Goal: Find specific page/section: Find specific page/section

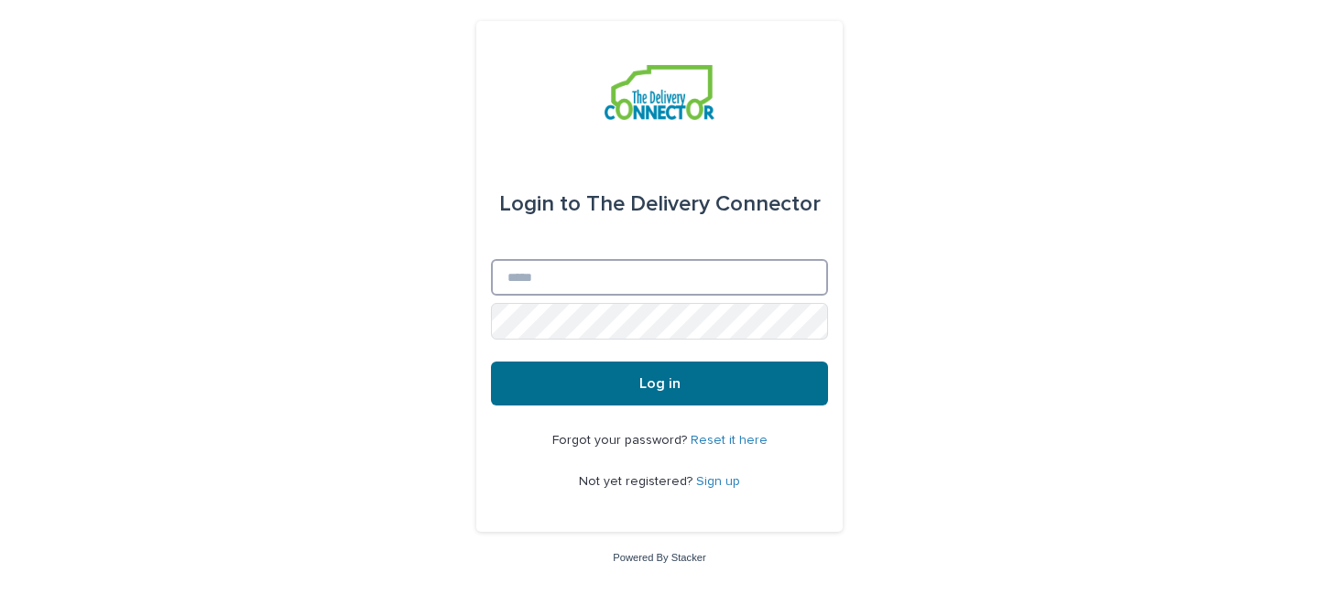
type input "**********"
click at [662, 394] on button "Log in" at bounding box center [659, 384] width 337 height 44
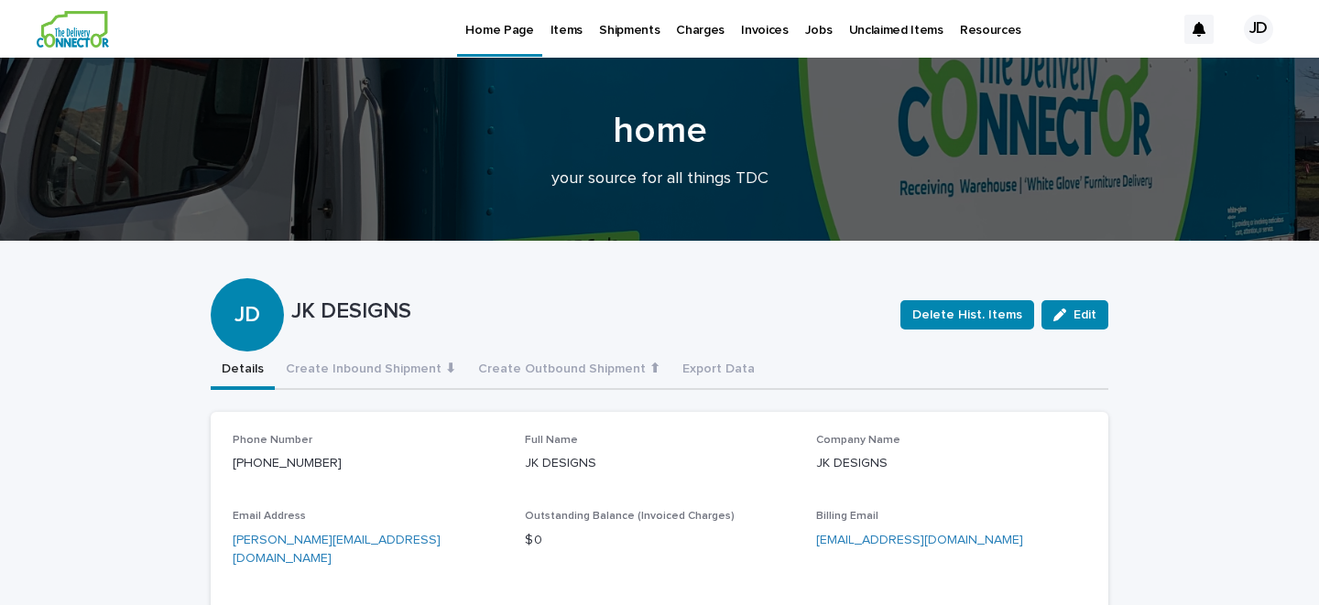
click at [618, 28] on p "Shipments" at bounding box center [629, 19] width 60 height 38
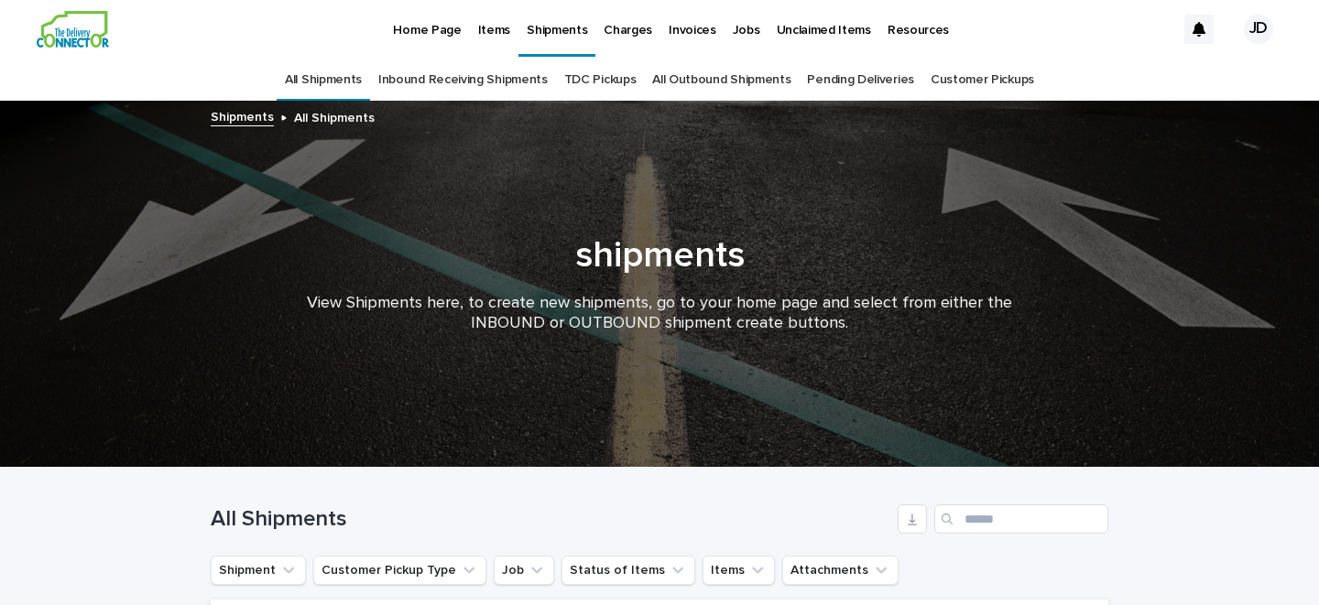
click at [491, 79] on link "Inbound Receiving Shipments" at bounding box center [462, 80] width 169 height 43
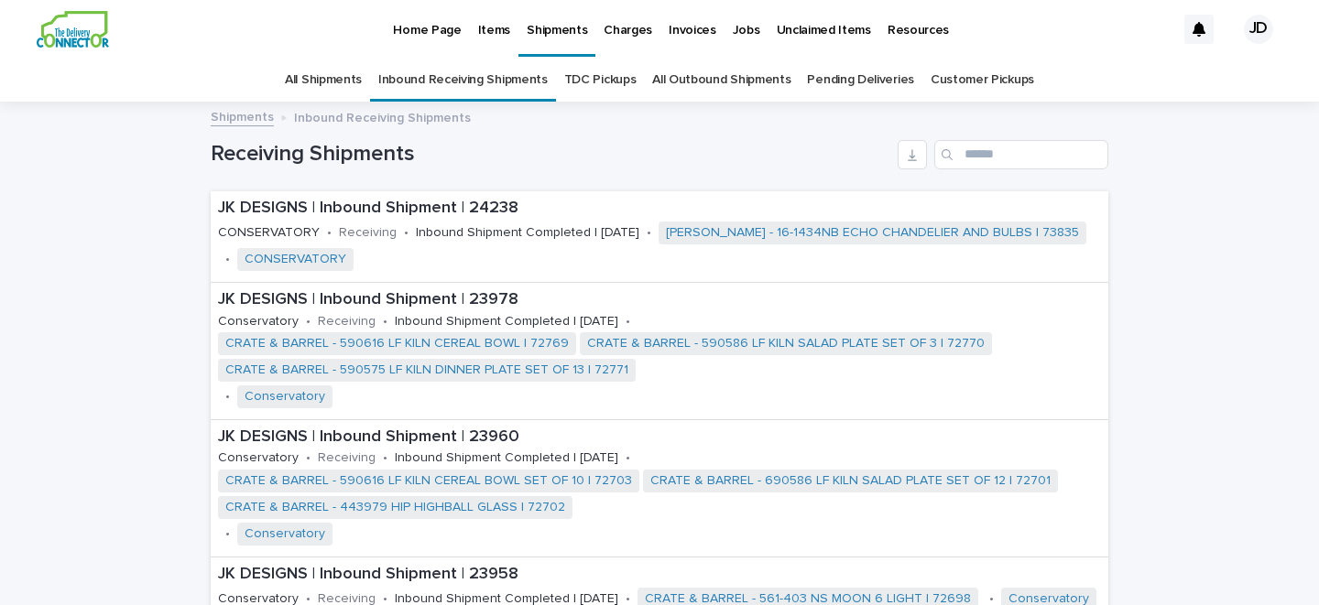
click at [618, 73] on link "TDC Pickups" at bounding box center [600, 80] width 72 height 43
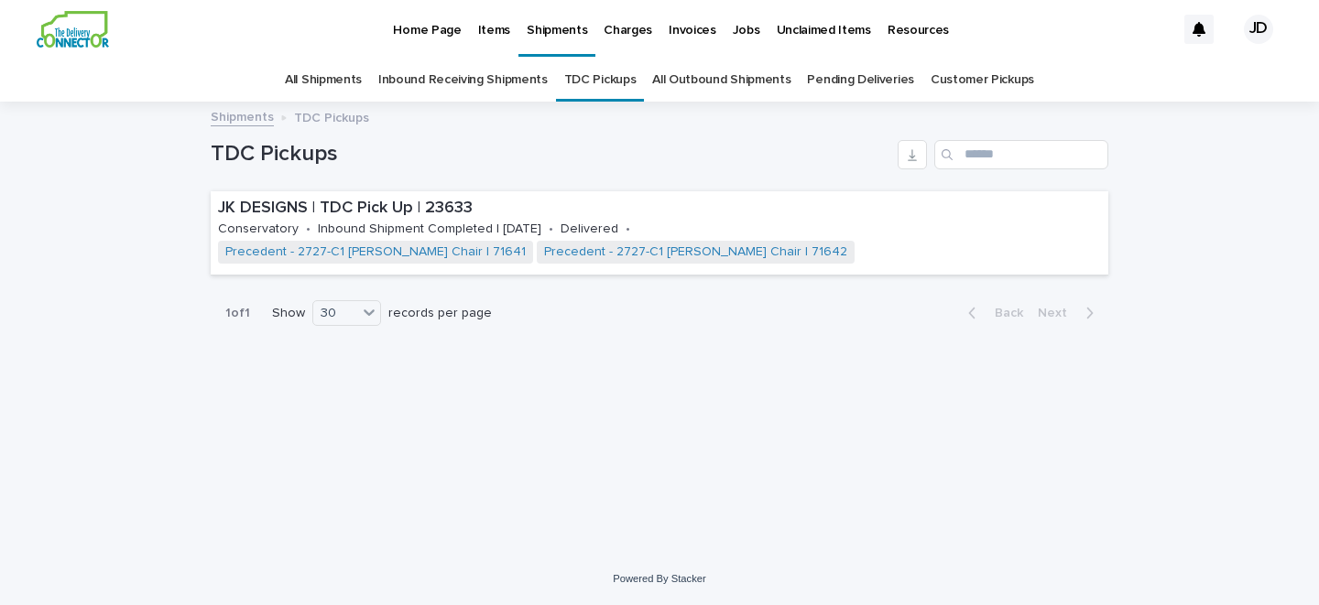
click at [342, 72] on link "All Shipments" at bounding box center [323, 80] width 77 height 43
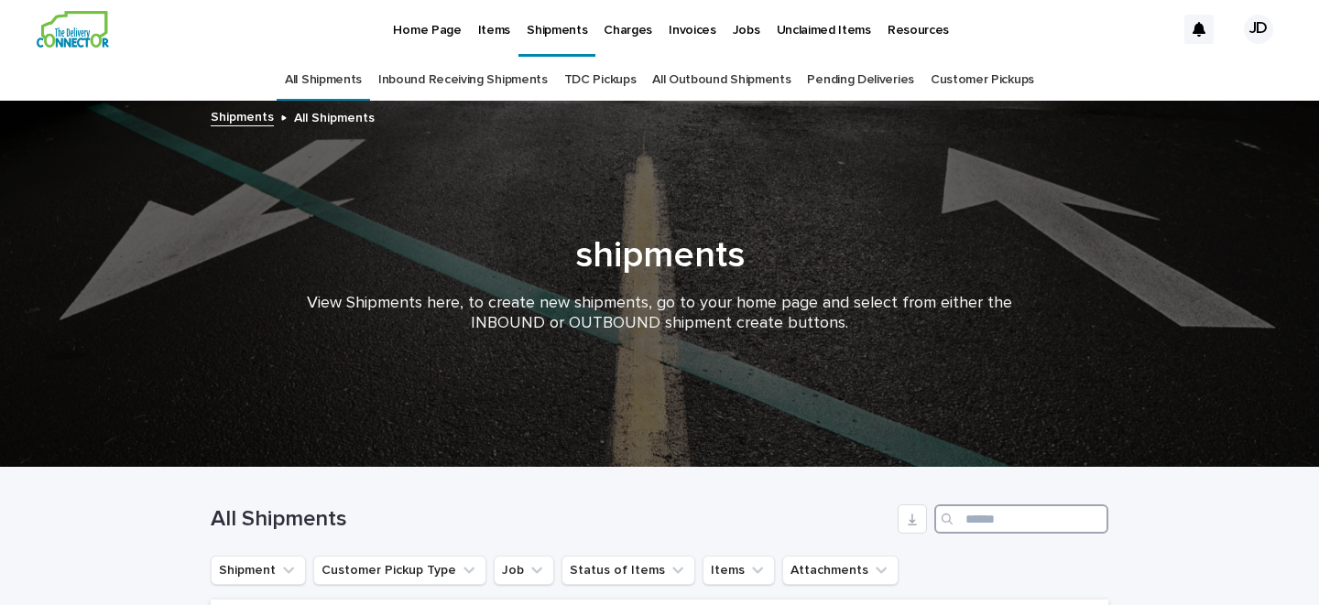
click at [1016, 524] on input "Search" at bounding box center [1021, 519] width 174 height 29
type input "******"
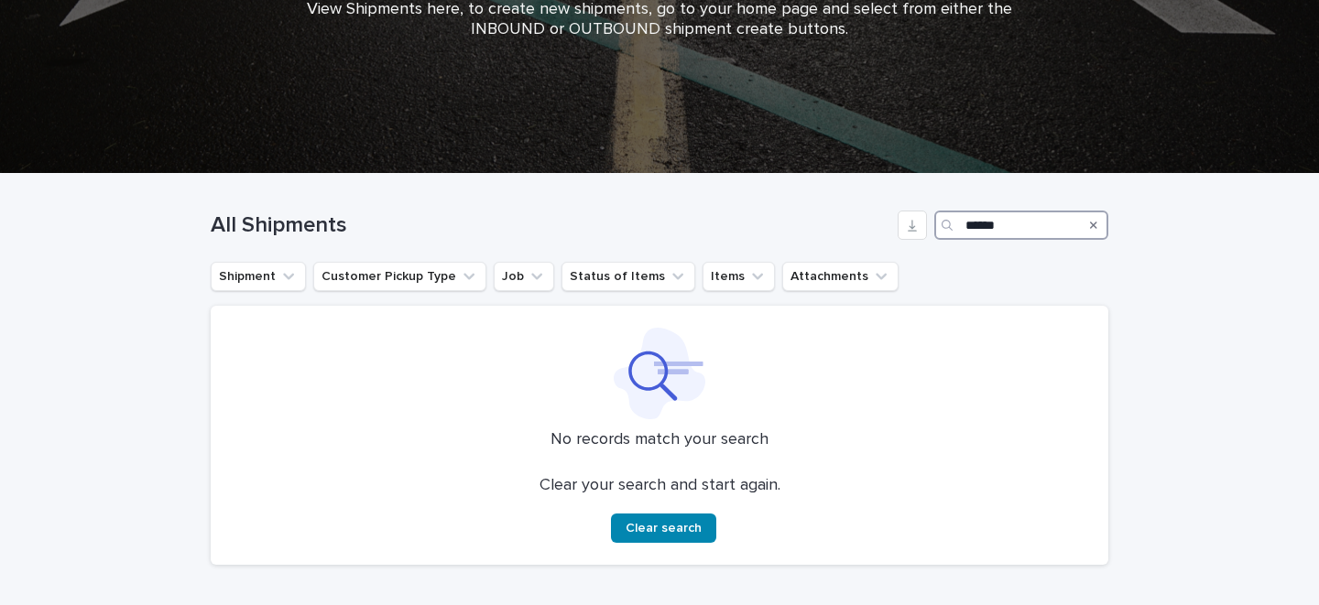
scroll to position [413, 0]
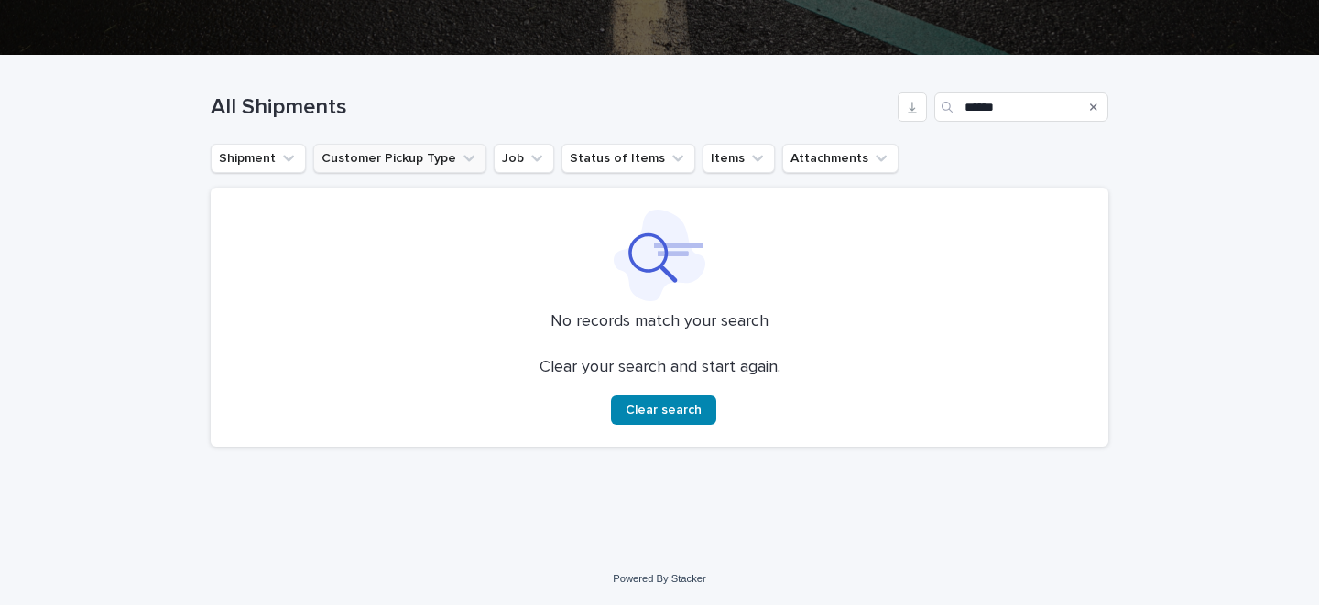
click at [452, 150] on button "Customer Pickup Type" at bounding box center [399, 158] width 173 height 29
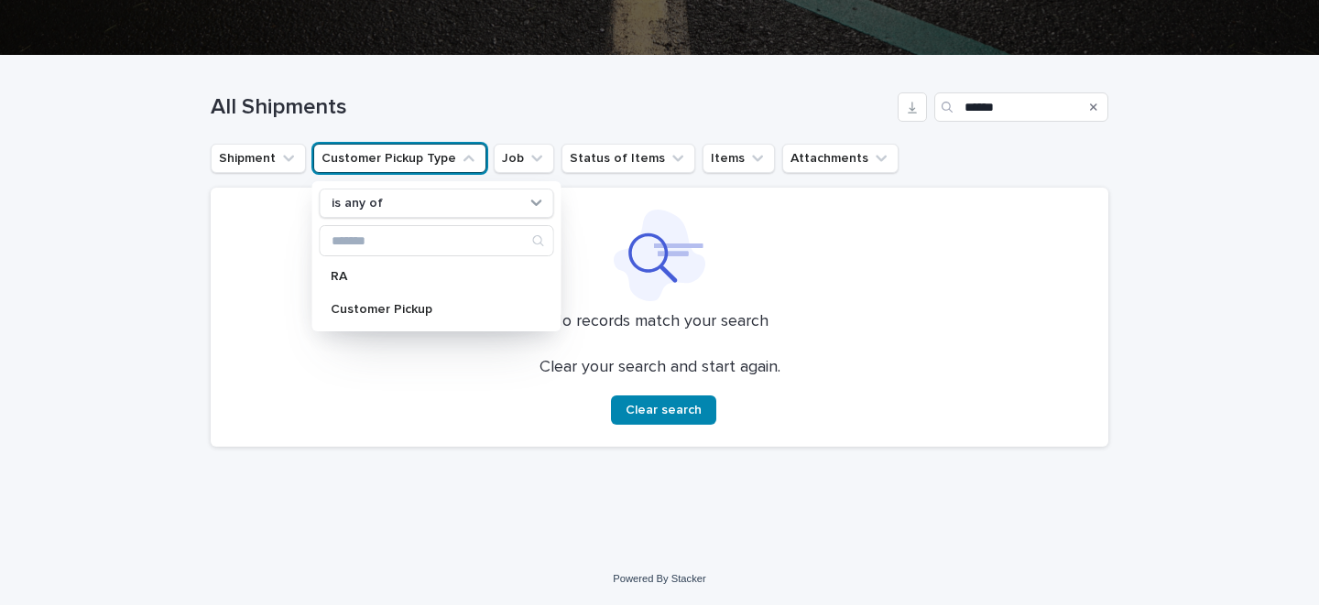
click at [452, 151] on button "Customer Pickup Type" at bounding box center [399, 158] width 173 height 29
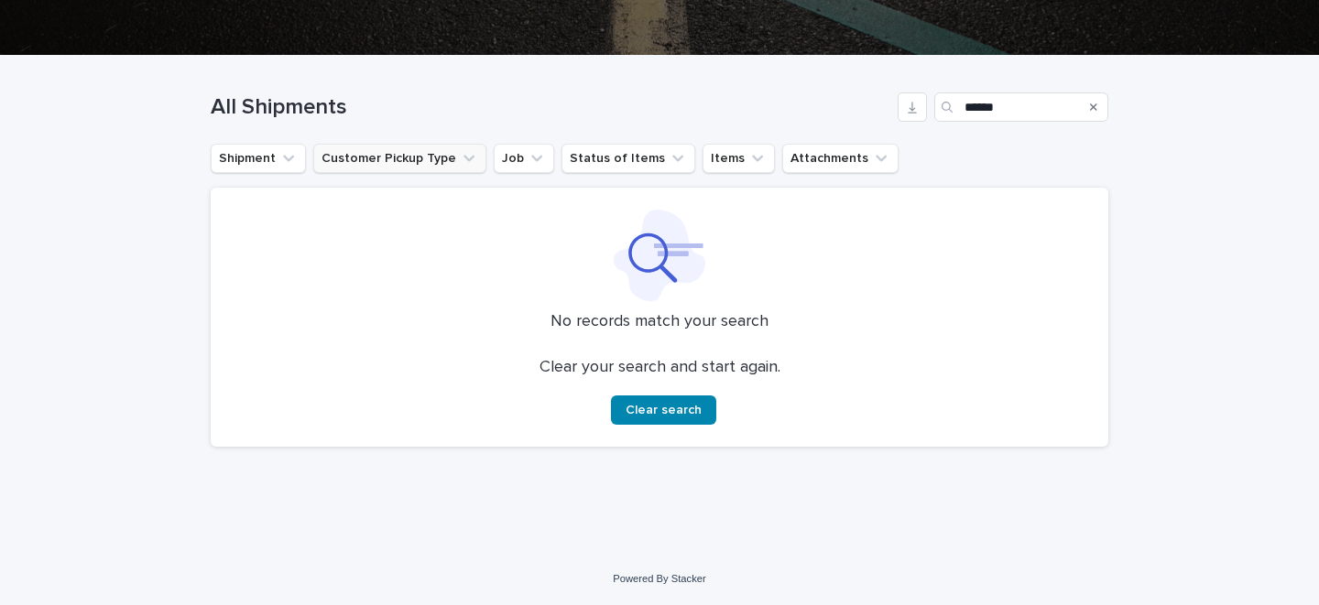
scroll to position [0, 0]
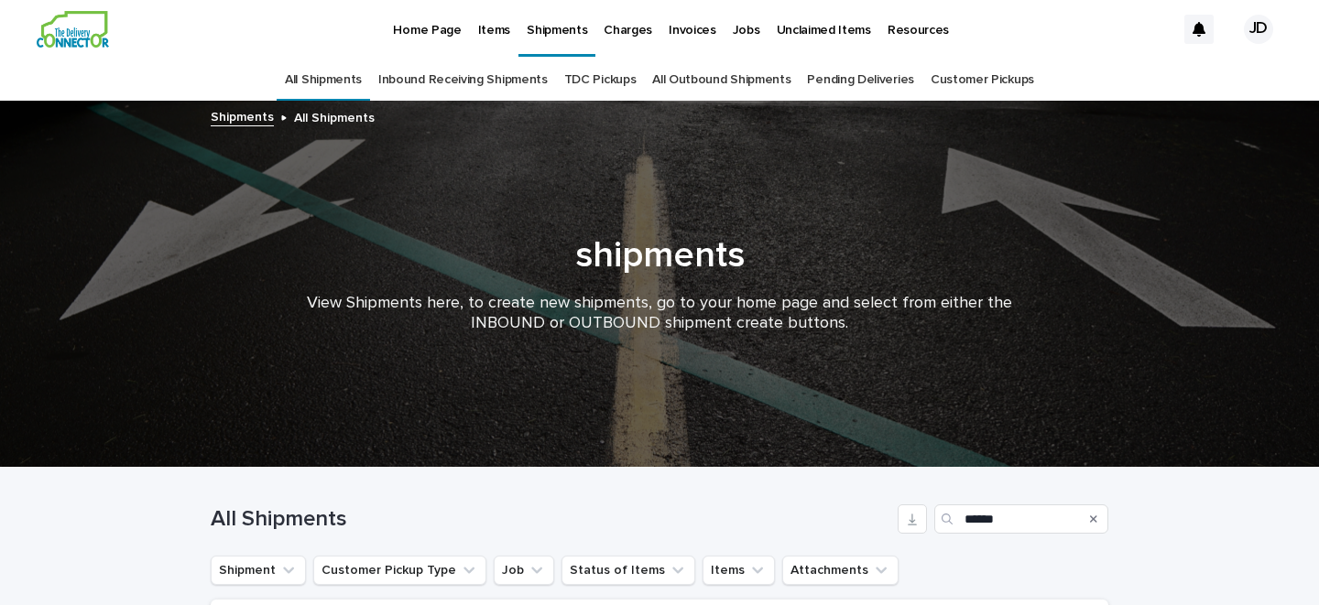
click at [486, 31] on p "Items" at bounding box center [494, 19] width 32 height 38
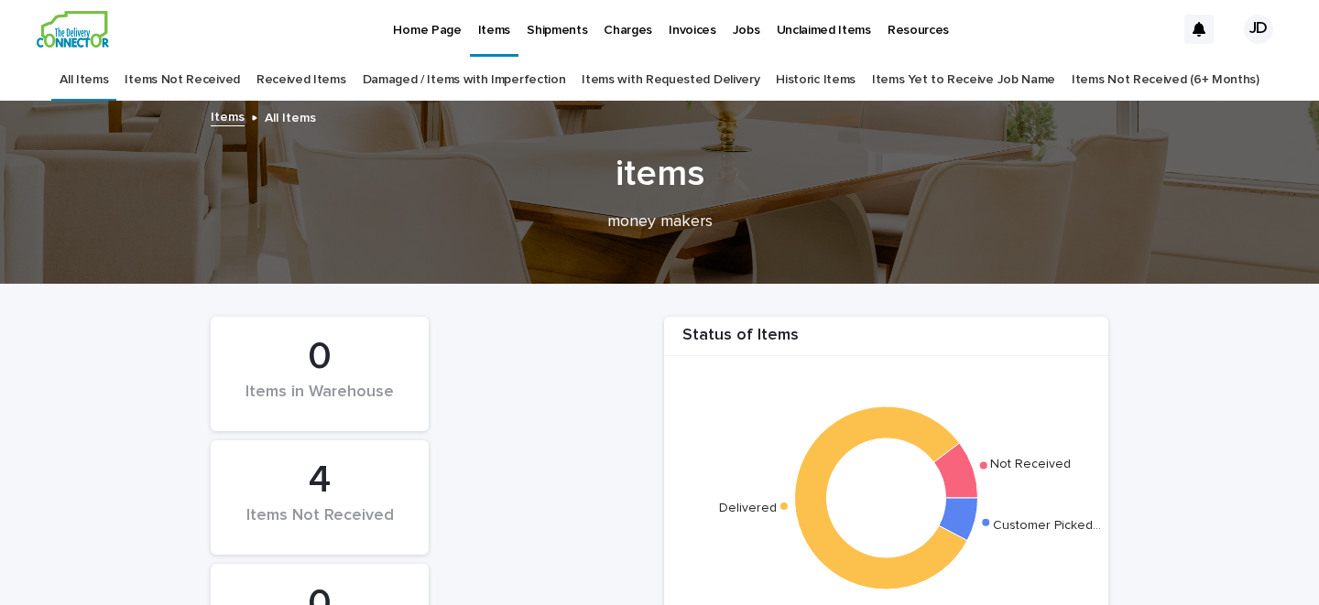
click at [802, 31] on p "Unclaimed Items" at bounding box center [824, 19] width 94 height 38
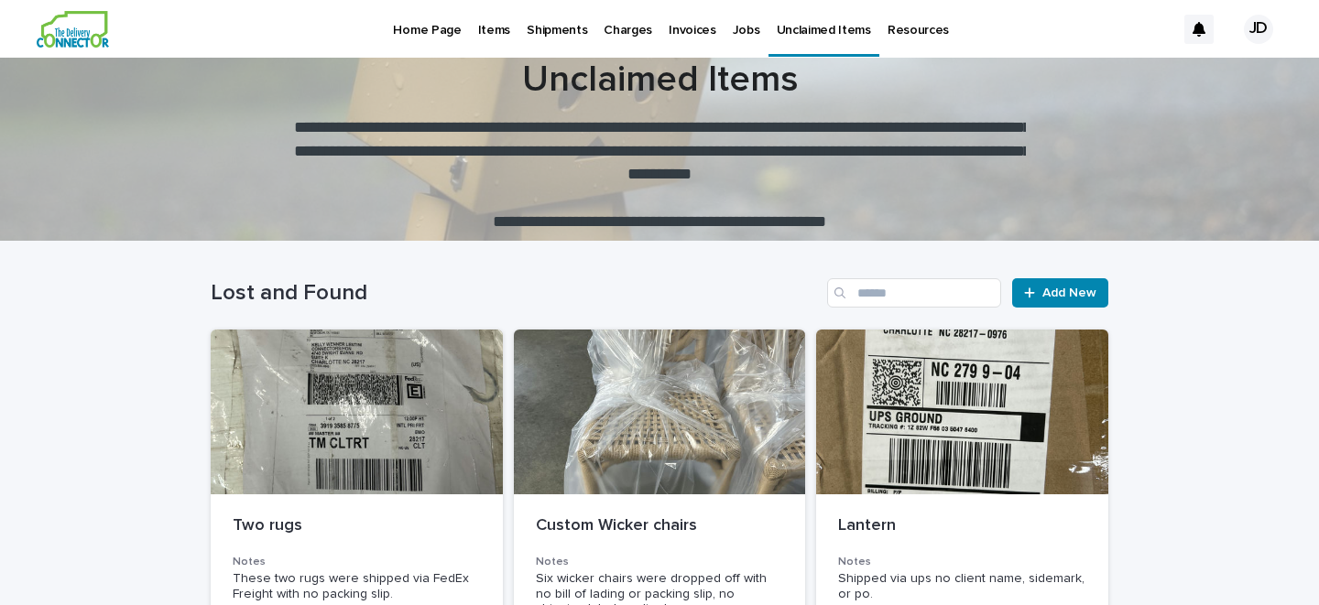
click at [733, 26] on p "Jobs" at bounding box center [746, 19] width 27 height 38
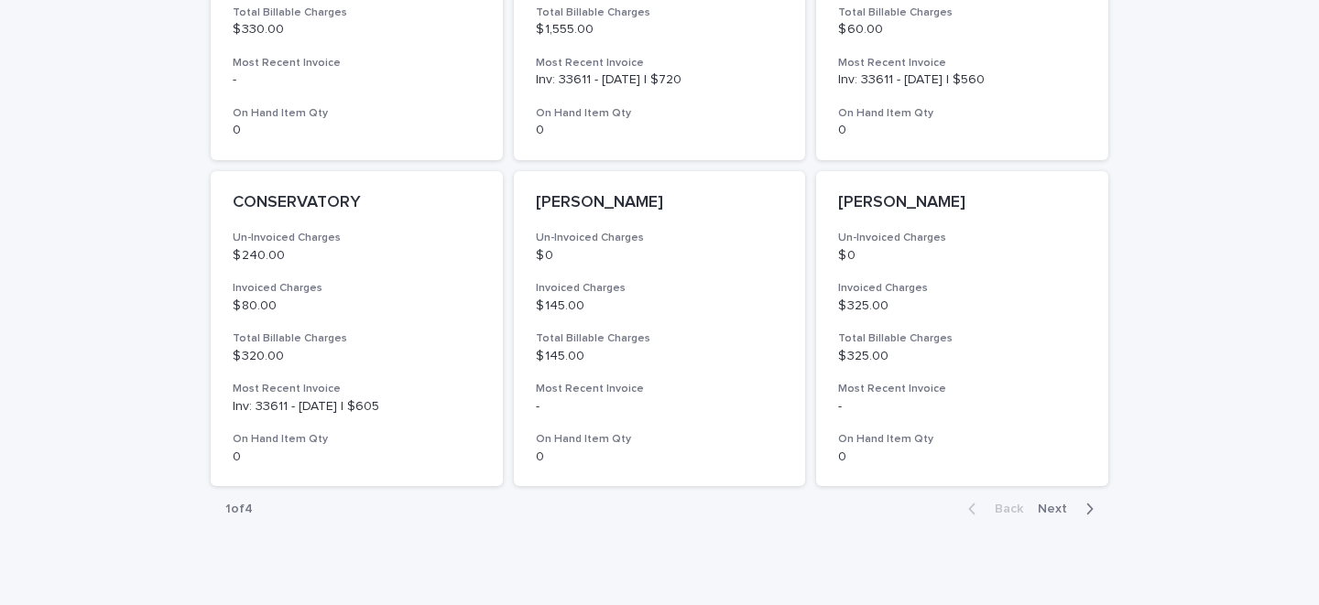
scroll to position [1370, 0]
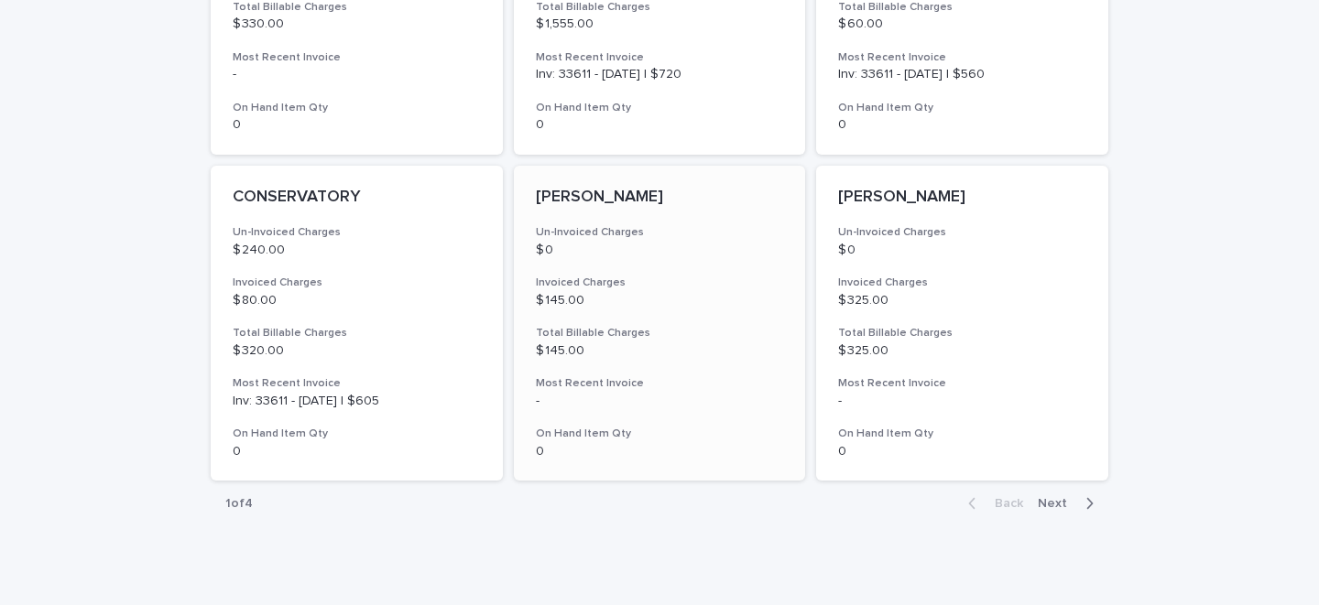
click at [570, 190] on p "[PERSON_NAME]" at bounding box center [660, 198] width 248 height 20
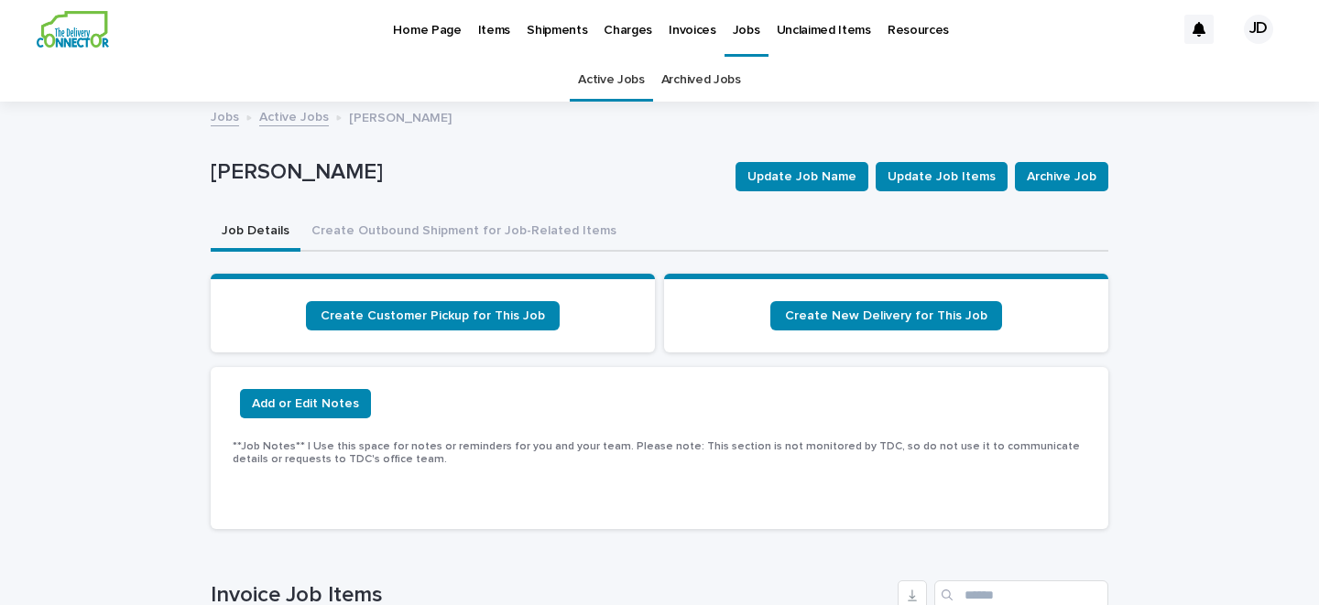
click at [434, 29] on p "Home Page" at bounding box center [427, 19] width 68 height 38
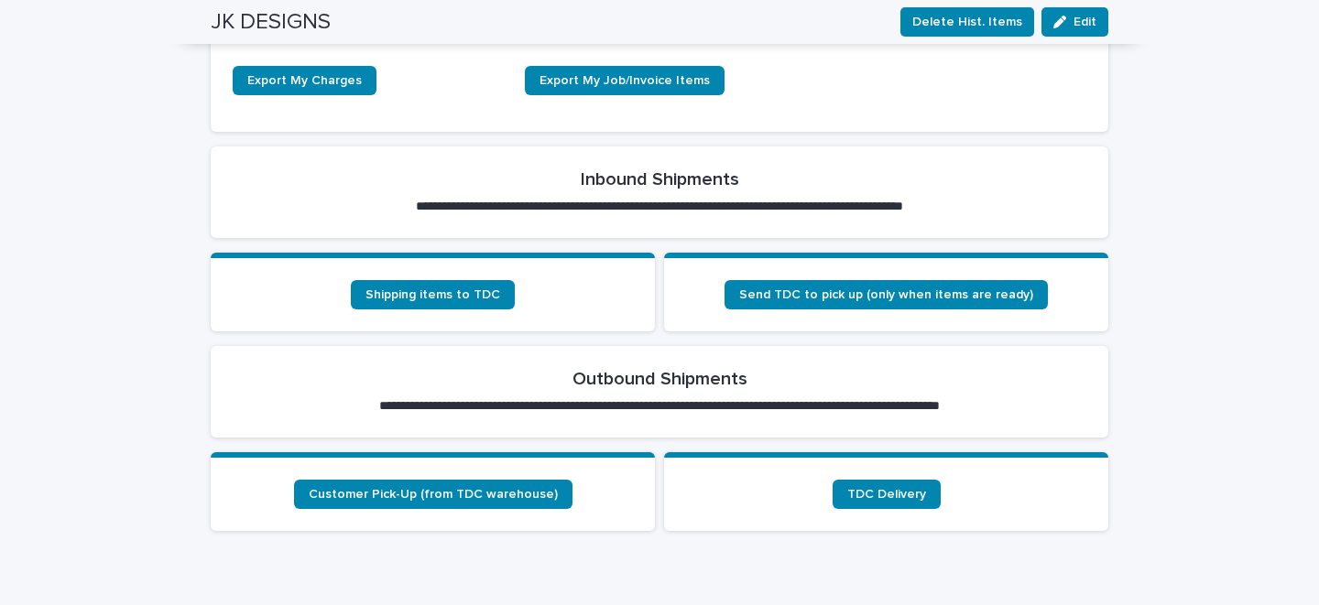
scroll to position [541, 0]
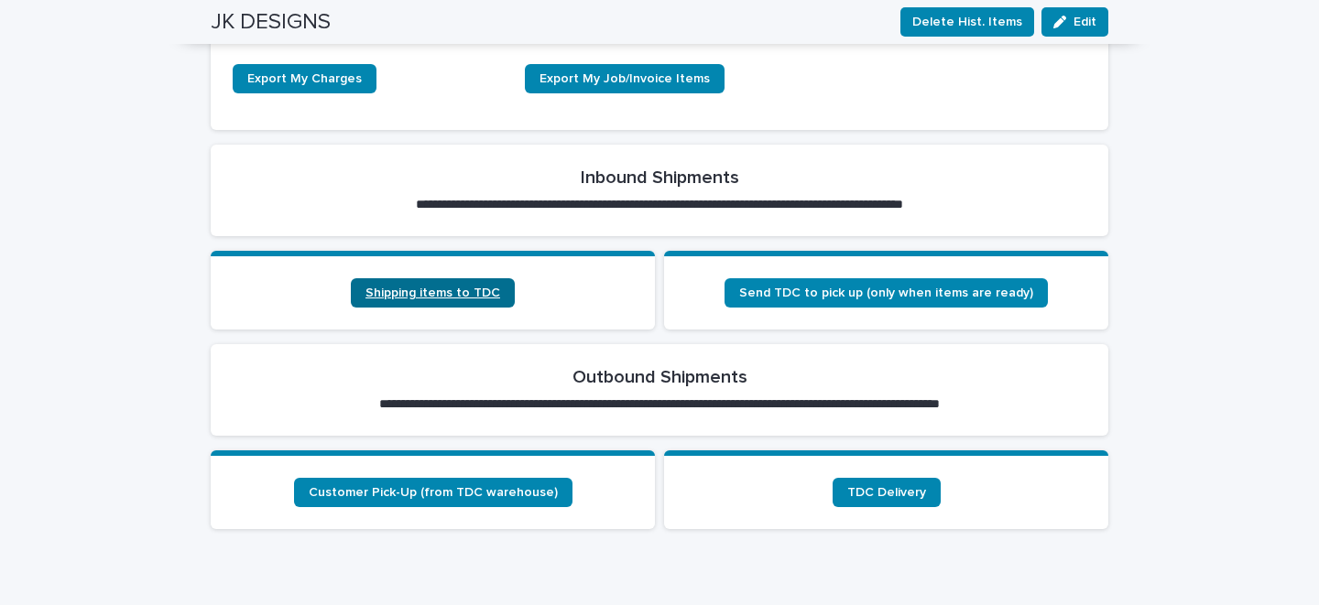
click at [463, 287] on span "Shipping items to TDC" at bounding box center [432, 293] width 135 height 13
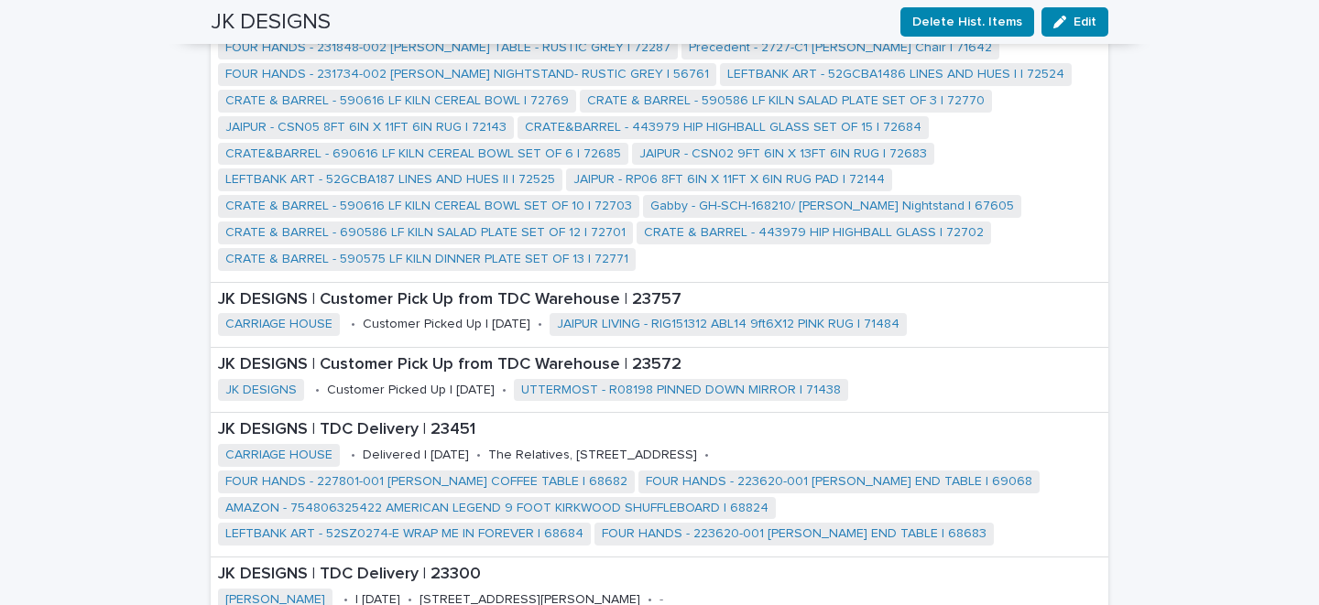
scroll to position [1660, 0]
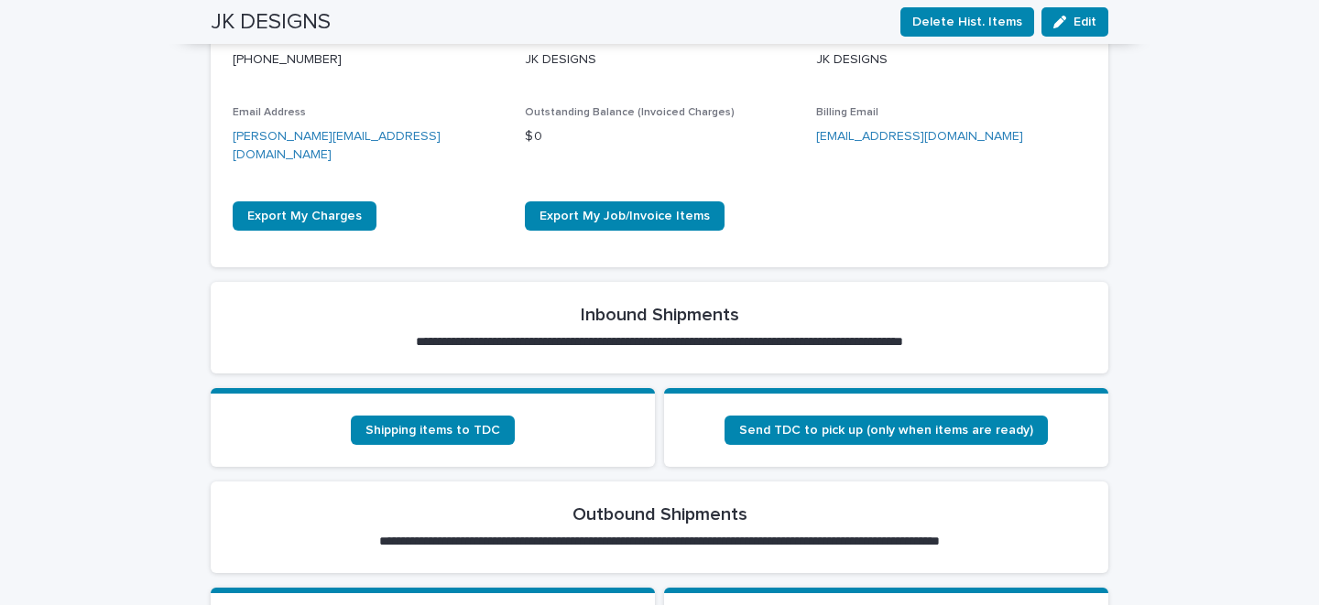
scroll to position [0, 0]
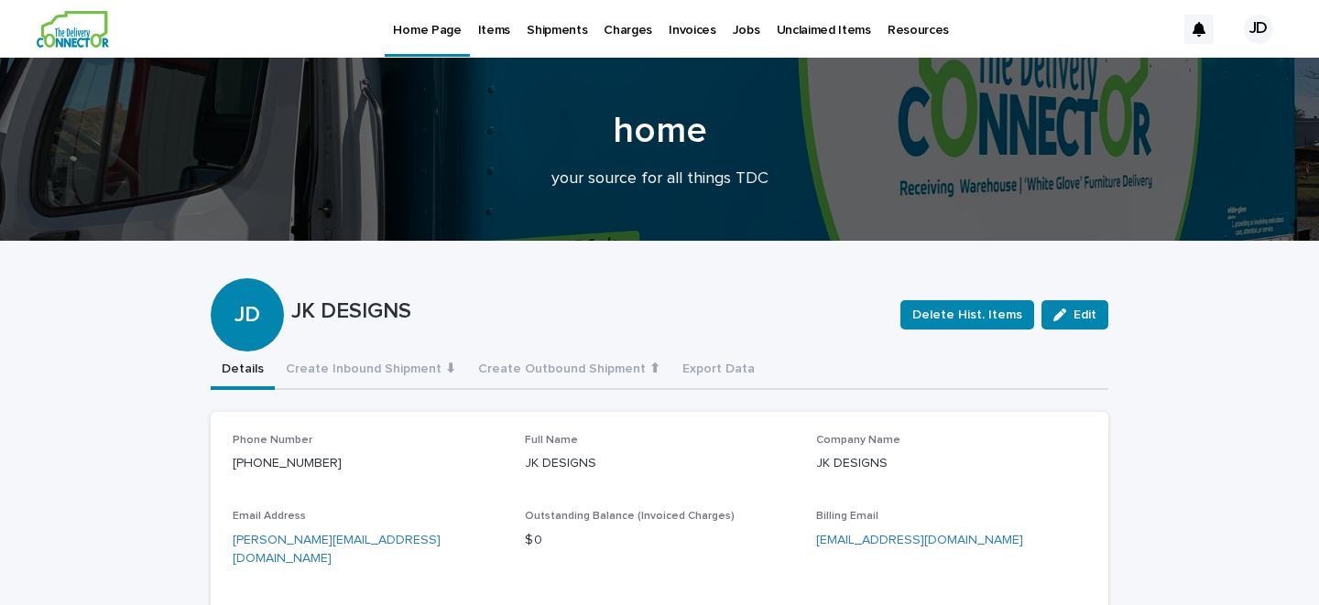
click at [1258, 25] on div "JD" at bounding box center [1258, 29] width 29 height 29
click at [1217, 75] on p "Log Out" at bounding box center [1240, 77] width 115 height 31
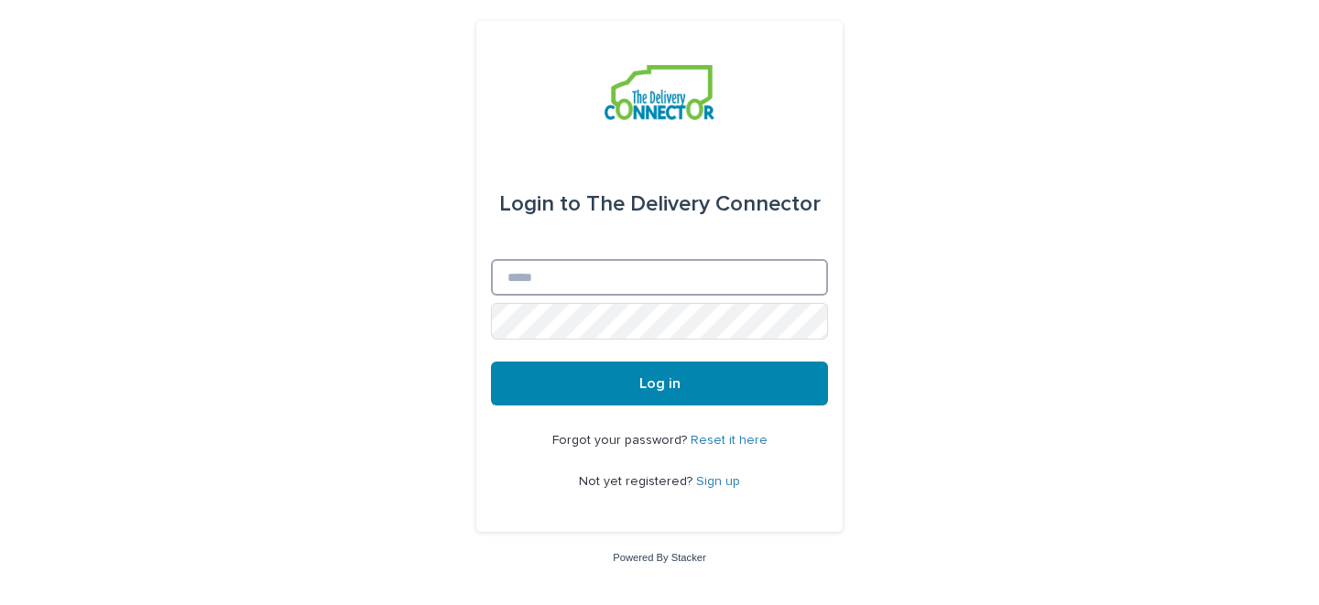
type input "**********"
